Goal: Information Seeking & Learning: Check status

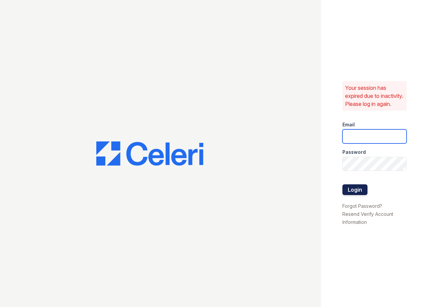
type input "wcannon@trinity-pm.com"
click at [348, 191] on button "Login" at bounding box center [355, 189] width 25 height 11
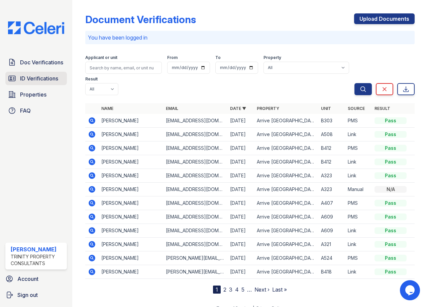
click at [29, 83] on link "ID Verifications" at bounding box center [36, 78] width 62 height 13
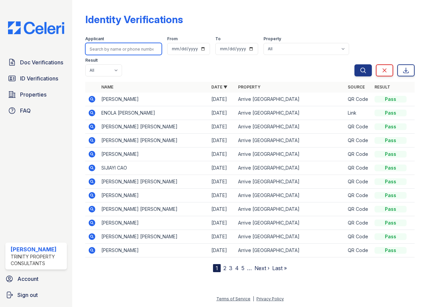
click at [130, 51] on input "search" at bounding box center [123, 49] width 77 height 12
type input "celeri"
click at [355, 64] on button "Search" at bounding box center [363, 70] width 17 height 12
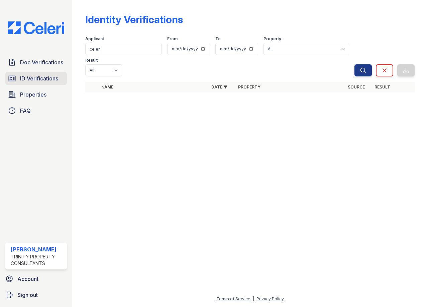
click at [21, 75] on span "ID Verifications" at bounding box center [39, 78] width 38 height 8
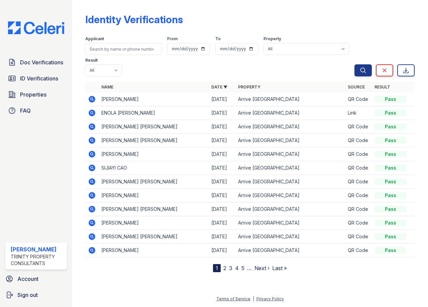
click at [105, 55] on div "Applicant From To Property All Arrive River Oaks Result All Pass Fail Caution R…" at bounding box center [219, 54] width 269 height 43
click at [108, 51] on input "search" at bounding box center [123, 49] width 77 height 12
type input "dan"
click at [355, 64] on button "Search" at bounding box center [363, 70] width 17 height 12
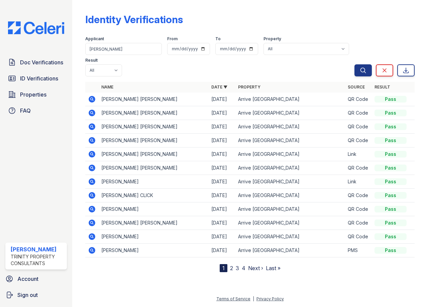
click at [96, 144] on icon at bounding box center [92, 140] width 8 height 8
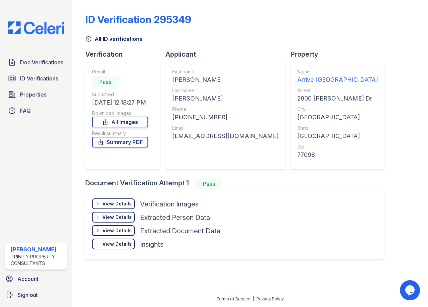
drag, startPoint x: 228, startPoint y: 102, endPoint x: 170, endPoint y: 101, distance: 57.6
click at [170, 101] on div "First name DAN ALEXIS Last name AVILES-ESCALONA Phone +12817102589 Email danavi…" at bounding box center [226, 115] width 120 height 107
copy div "AVILES-ESCALONA"
click at [41, 64] on span "Doc Verifications" at bounding box center [41, 62] width 43 height 8
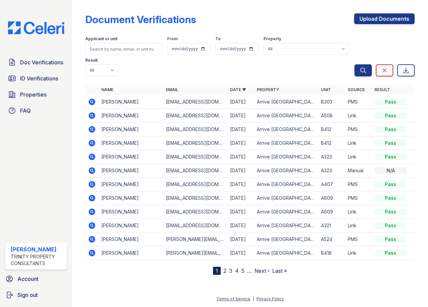
click at [94, 101] on icon at bounding box center [92, 101] width 7 height 7
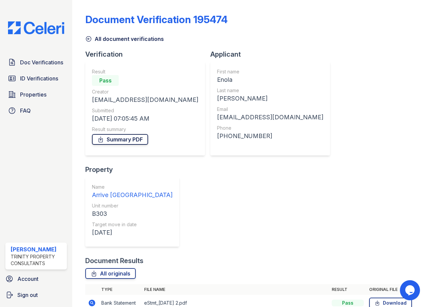
click at [127, 140] on link "Summary PDF" at bounding box center [120, 139] width 56 height 11
